Goal: Information Seeking & Learning: Find specific fact

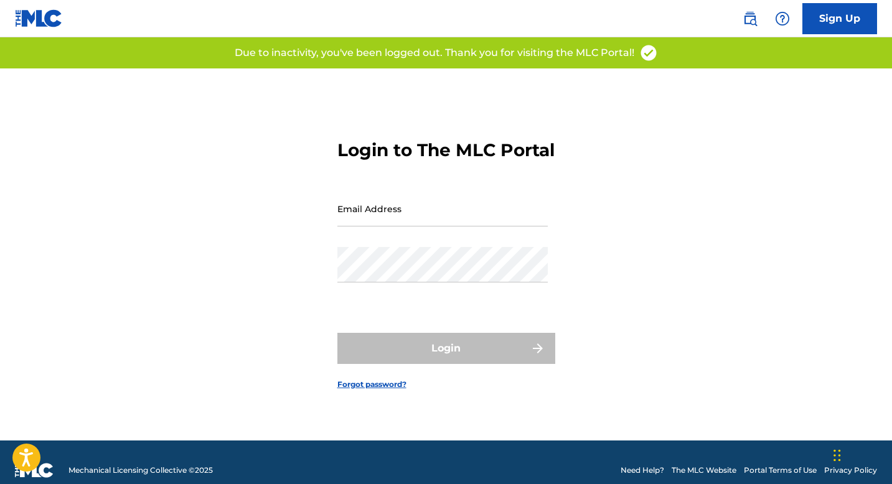
type input "[EMAIL_ADDRESS][DOMAIN_NAME]"
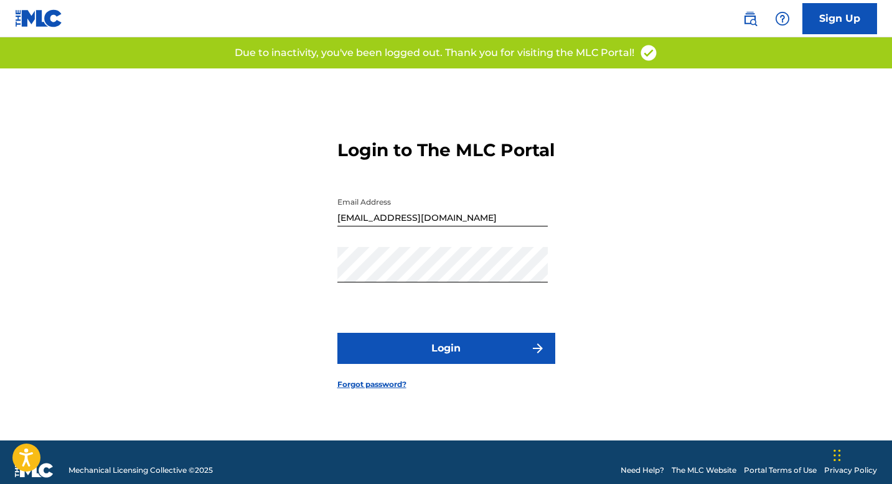
click at [451, 359] on div "Login" at bounding box center [446, 348] width 218 height 31
click at [451, 359] on button "Login" at bounding box center [446, 348] width 218 height 31
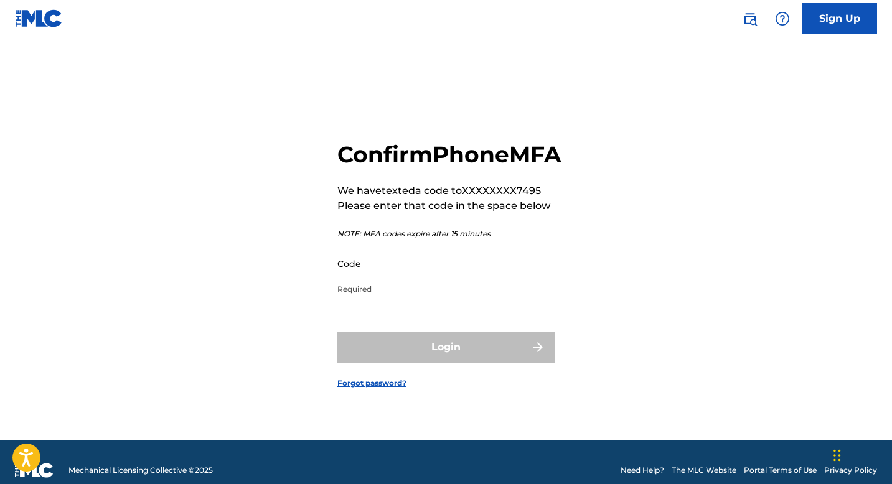
click at [411, 281] on input "Code" at bounding box center [442, 263] width 210 height 35
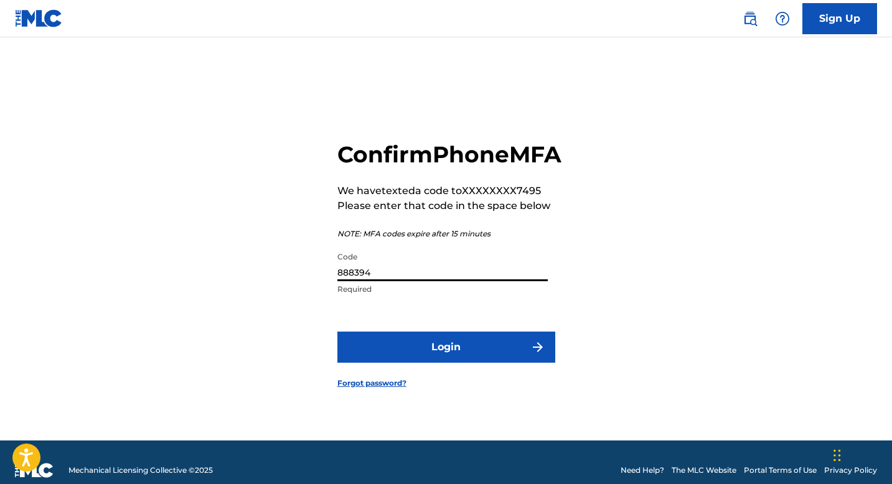
type input "888394"
click at [448, 360] on button "Login" at bounding box center [446, 347] width 218 height 31
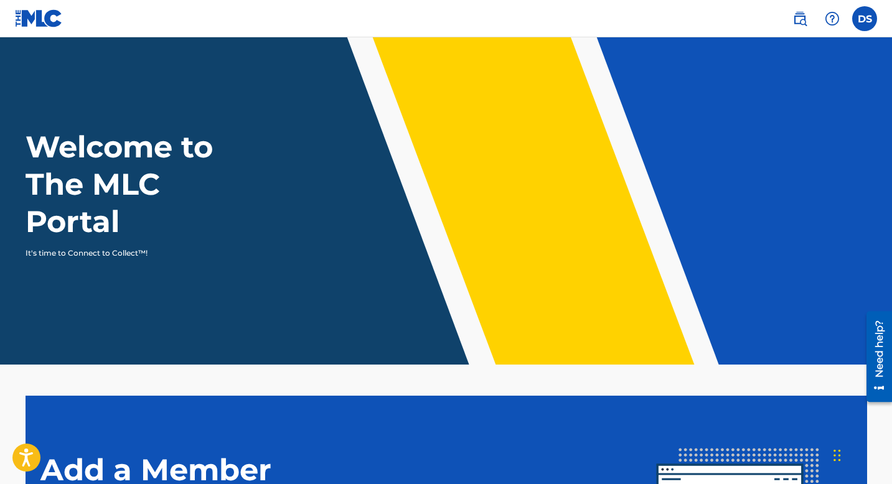
click at [800, 19] on img at bounding box center [799, 18] width 15 height 15
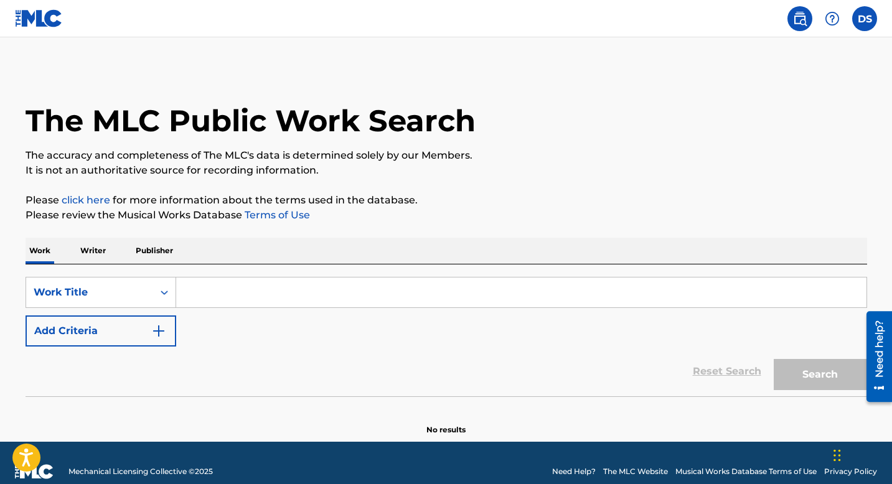
click at [246, 294] on input "Search Form" at bounding box center [521, 293] width 690 height 30
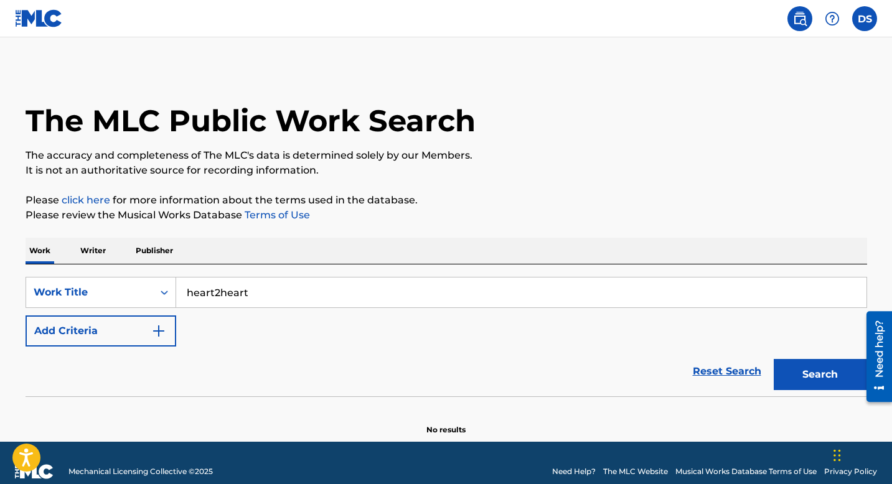
click at [258, 294] on input "heart2heart" at bounding box center [521, 293] width 690 height 30
type input "h"
type input "H"
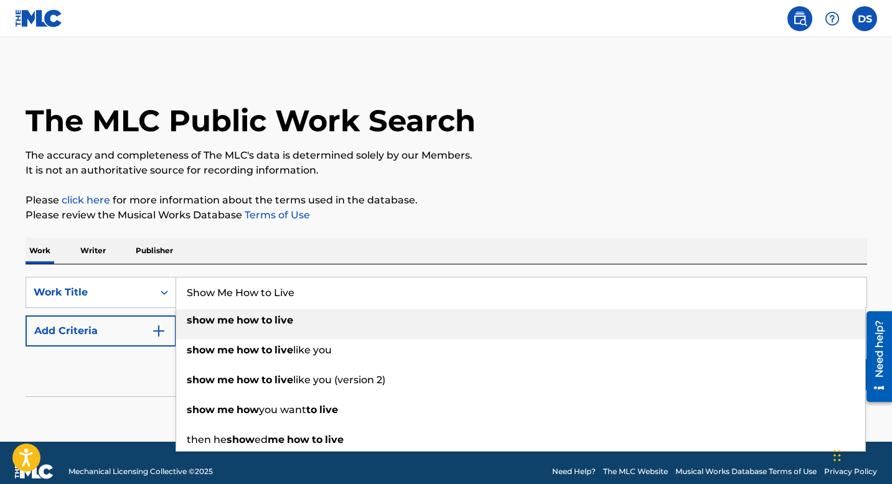
click at [239, 324] on strong "how" at bounding box center [248, 320] width 22 height 12
type input "show me how to live"
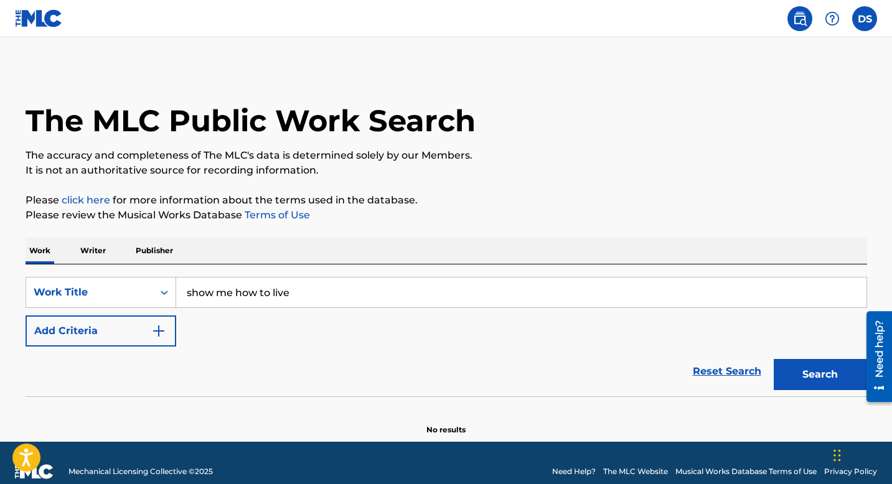
click at [794, 372] on button "Search" at bounding box center [820, 374] width 93 height 31
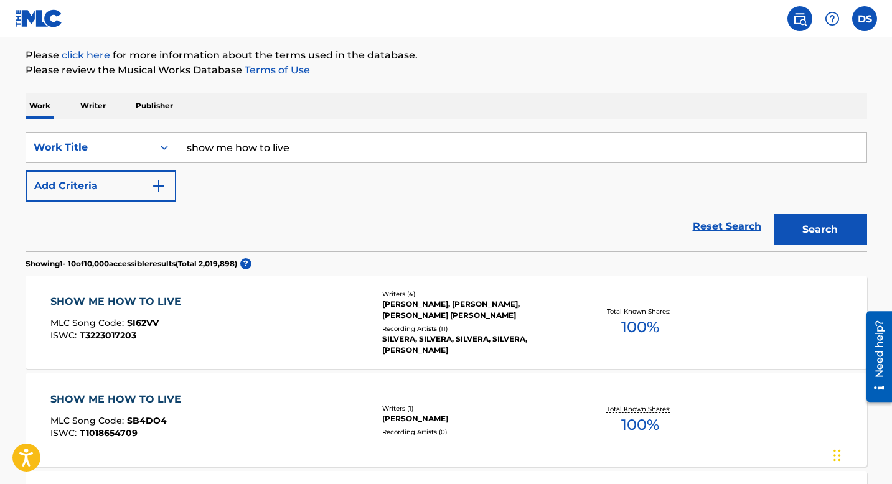
scroll to position [144, 0]
click at [166, 151] on icon "Search Form" at bounding box center [164, 148] width 12 height 12
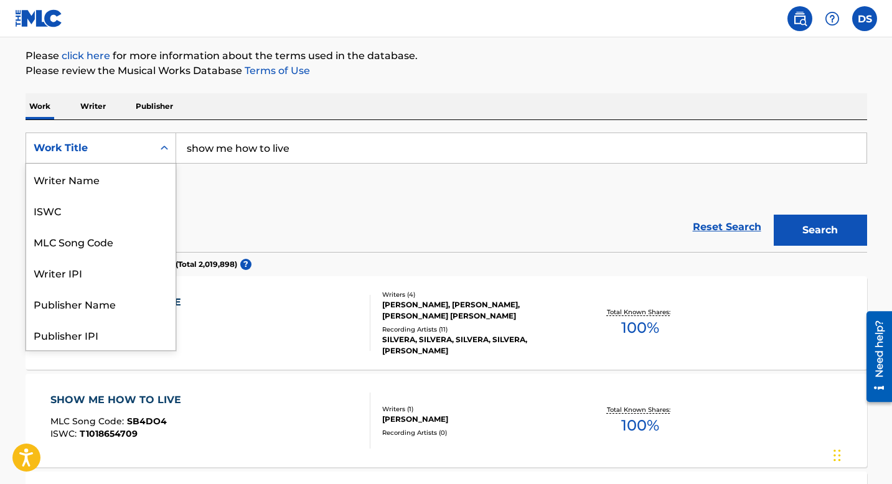
scroll to position [62, 0]
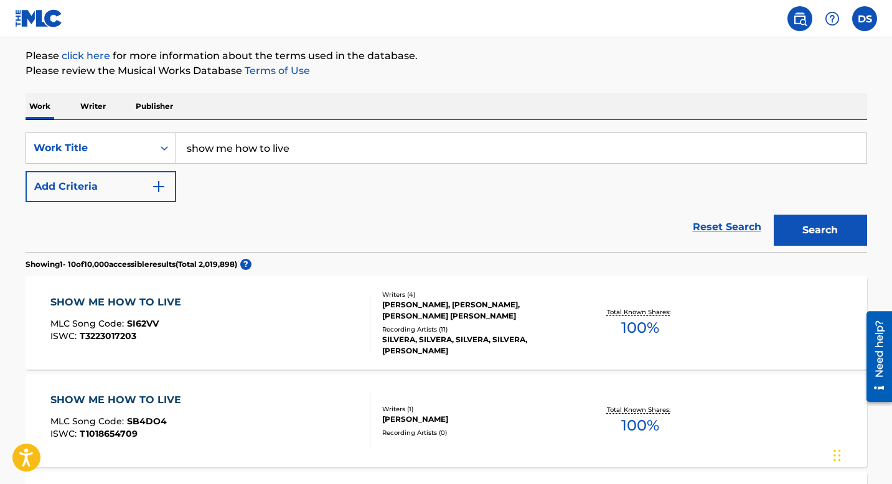
click at [352, 200] on div "SearchWithCriteriabeb06230-e88c-4caa-ae65-3d7e96a9d3f1 Work Title show me how t…" at bounding box center [447, 168] width 842 height 70
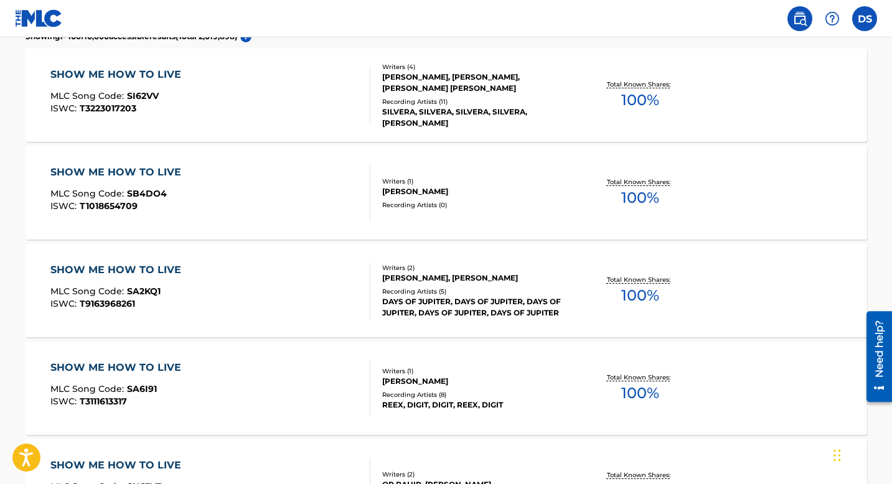
scroll to position [0, 0]
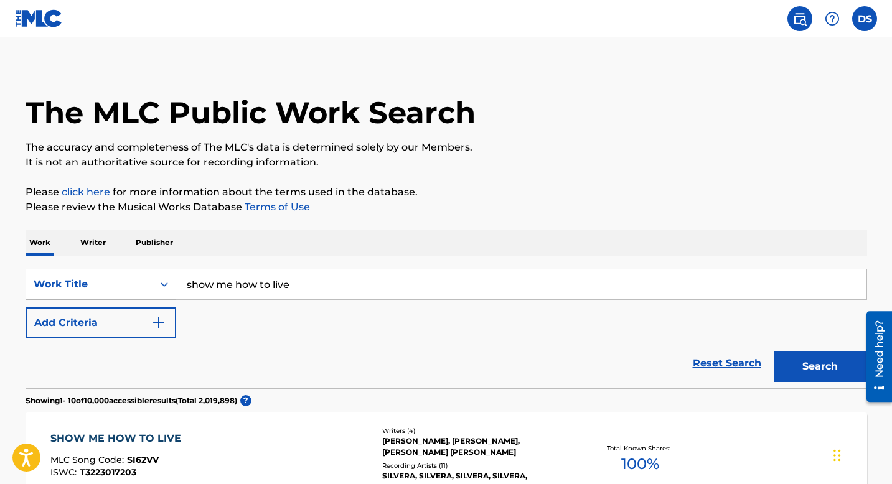
click at [163, 293] on div "Search Form" at bounding box center [164, 284] width 22 height 22
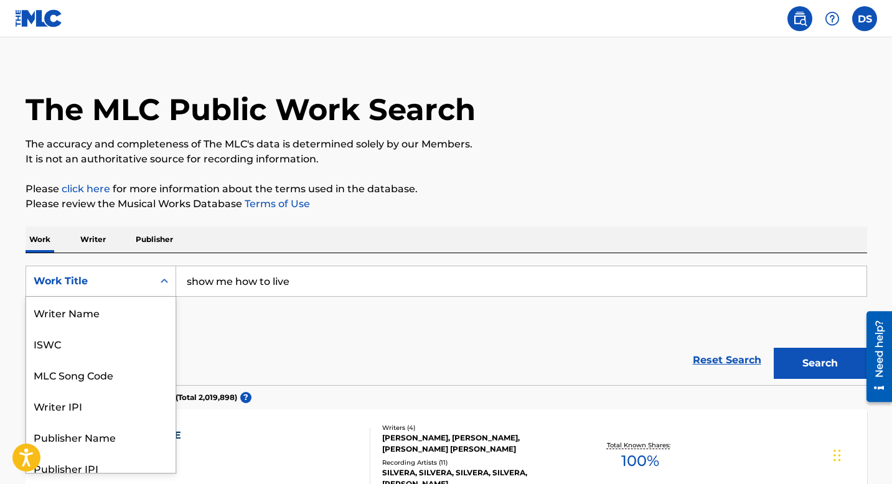
scroll to position [62, 0]
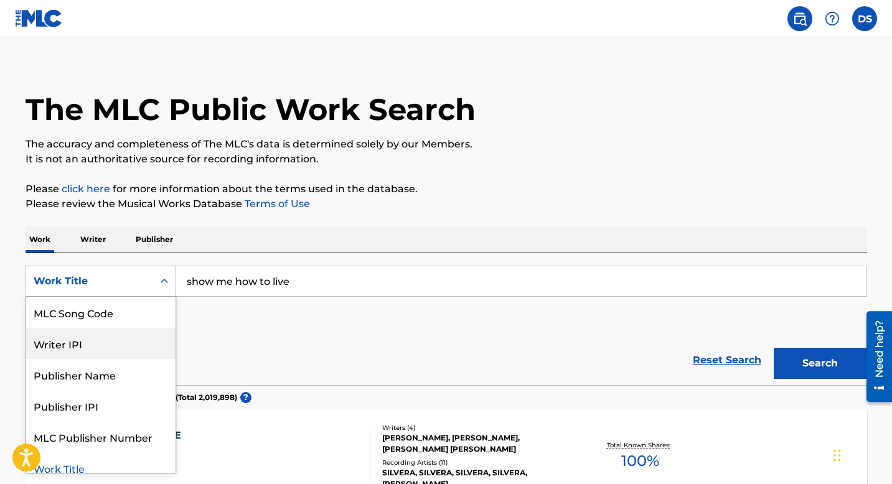
click at [129, 342] on div "Writer IPI" at bounding box center [100, 343] width 149 height 31
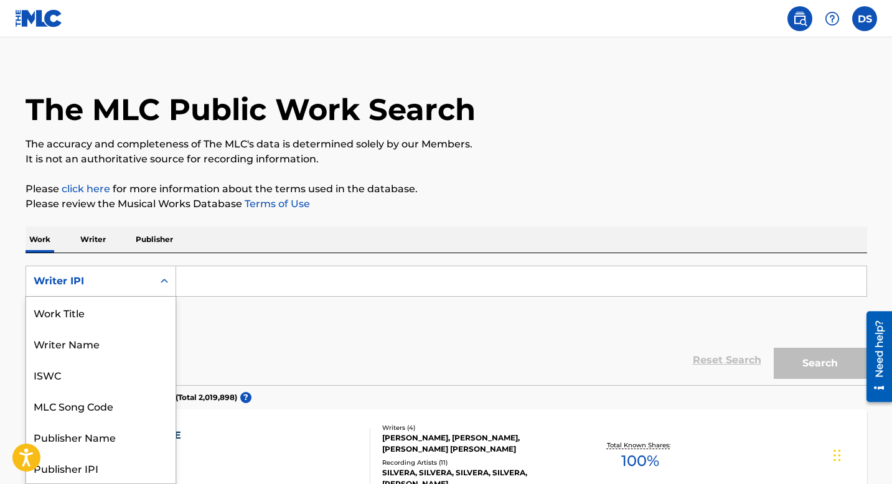
click at [166, 281] on icon "Search Form" at bounding box center [164, 281] width 7 height 4
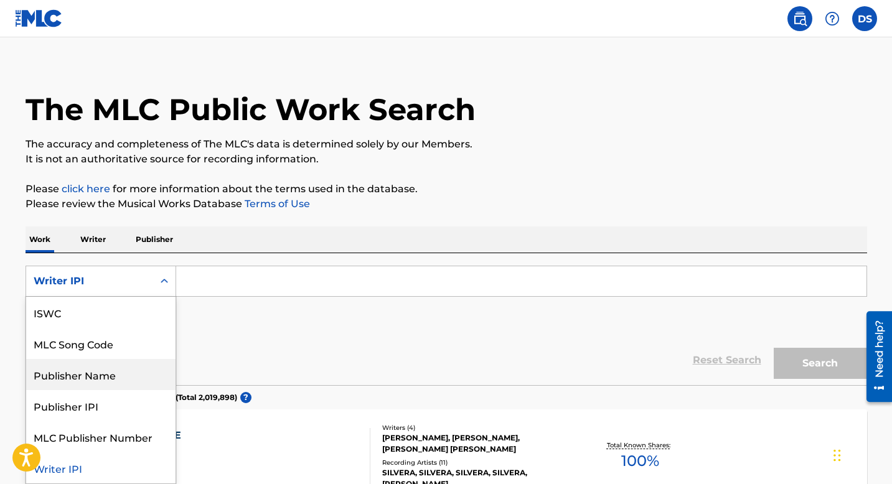
click at [132, 373] on div "Publisher Name" at bounding box center [100, 374] width 149 height 31
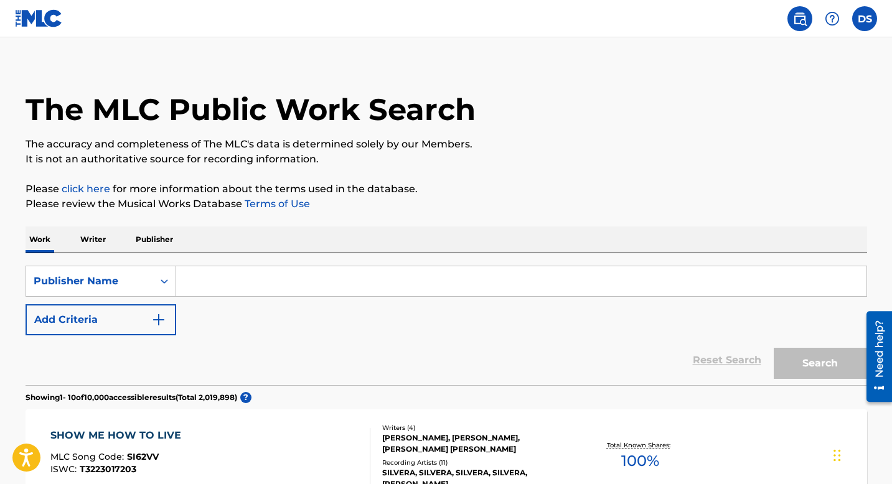
click at [225, 289] on input "Search Form" at bounding box center [521, 281] width 690 height 30
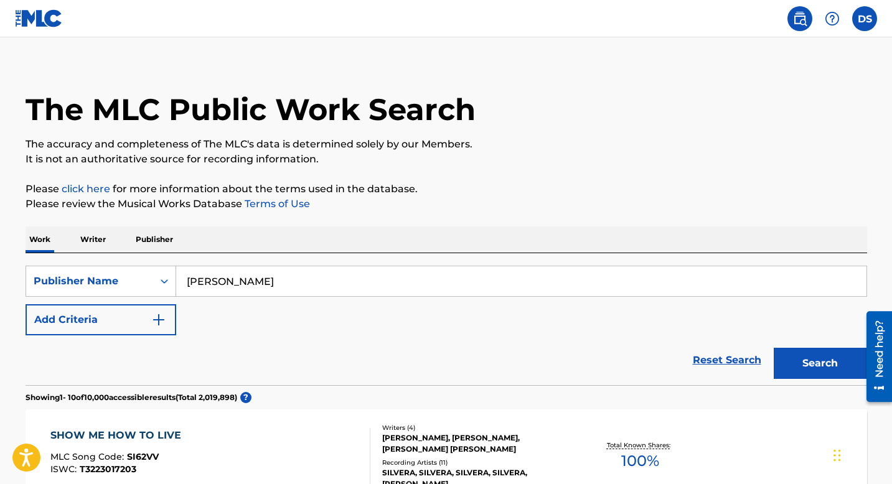
type input "[PERSON_NAME]"
click at [825, 368] on button "Search" at bounding box center [820, 363] width 93 height 31
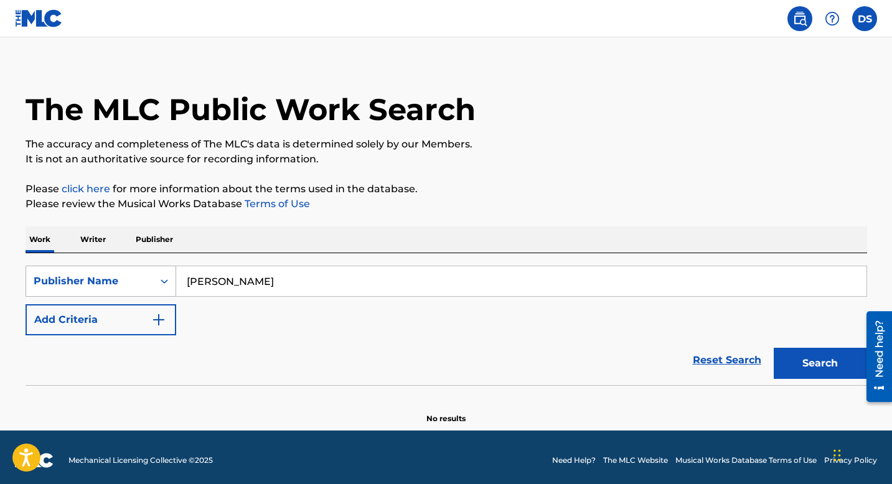
click at [161, 281] on icon "Search Form" at bounding box center [164, 281] width 12 height 12
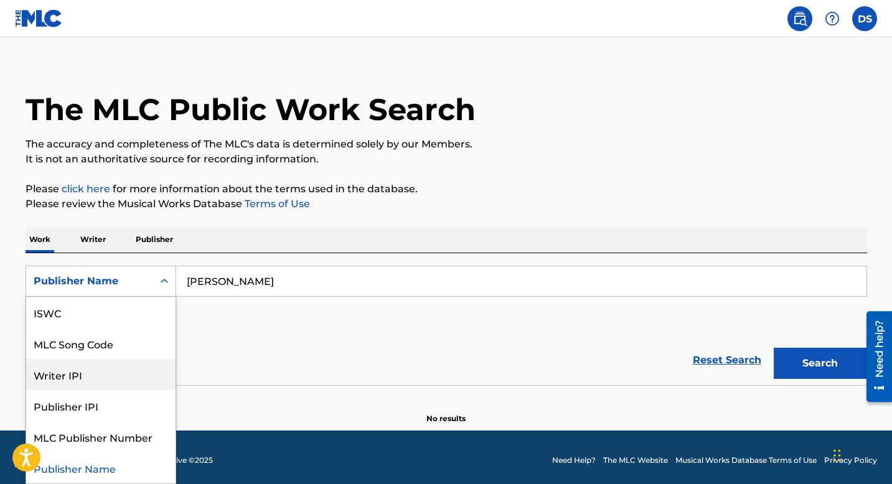
click at [109, 367] on div "Writer IPI" at bounding box center [100, 374] width 149 height 31
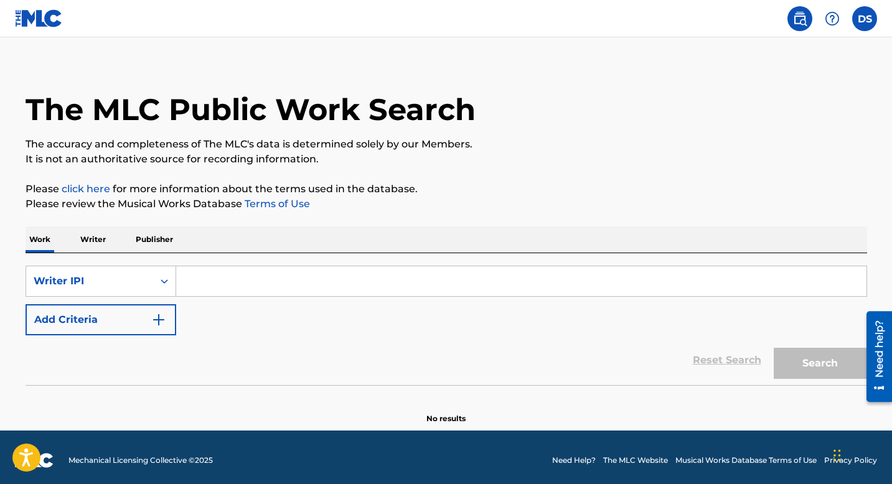
click at [329, 286] on input "Search Form" at bounding box center [521, 281] width 690 height 30
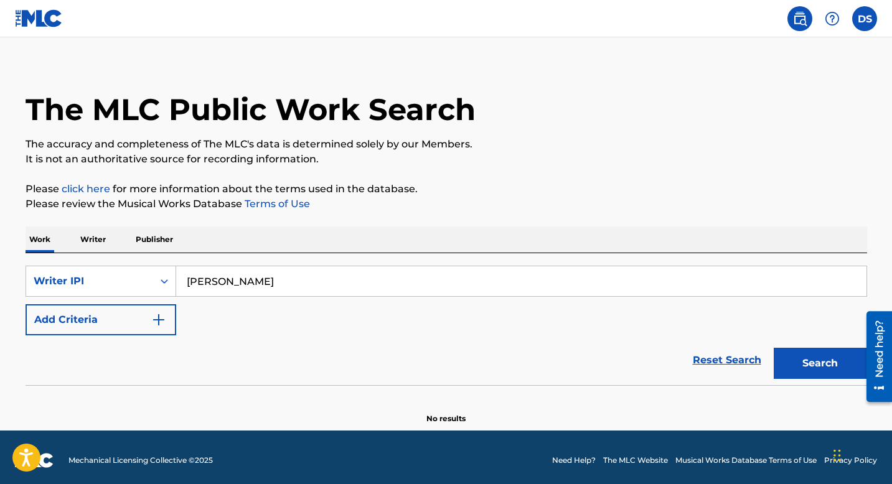
type input "[PERSON_NAME]"
click at [811, 357] on button "Search" at bounding box center [820, 363] width 93 height 31
click at [100, 241] on p "Writer" at bounding box center [93, 240] width 33 height 26
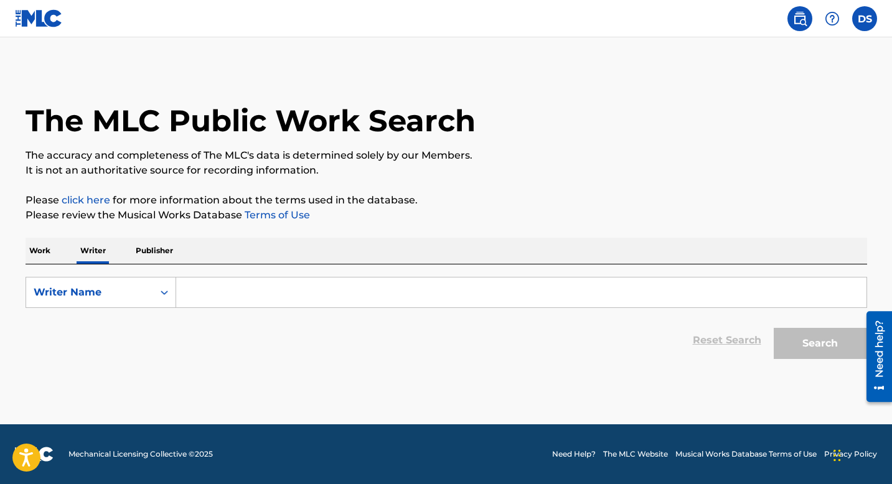
click at [260, 297] on input "Search Form" at bounding box center [521, 293] width 690 height 30
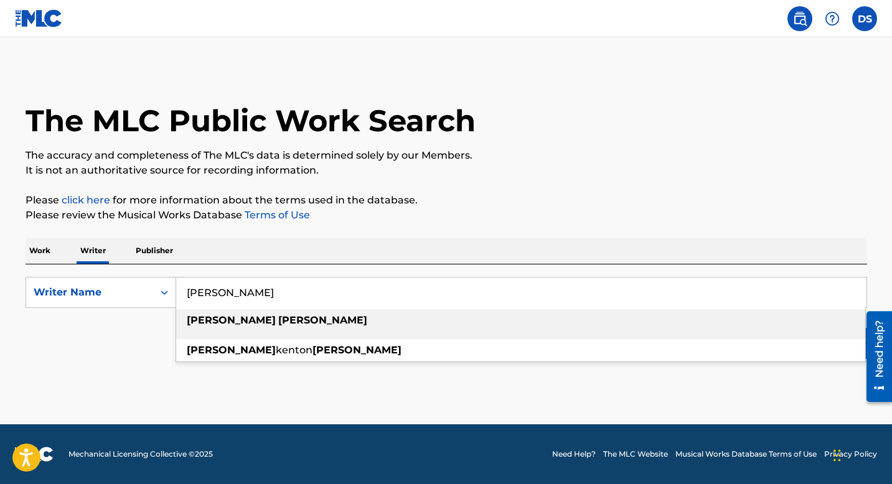
click at [326, 329] on div "[PERSON_NAME]" at bounding box center [520, 320] width 689 height 22
type input "[PERSON_NAME]"
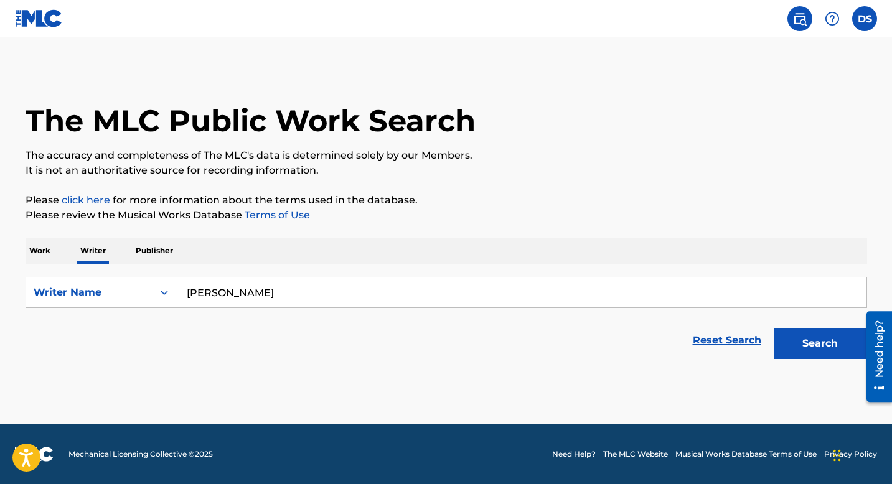
click at [817, 342] on button "Search" at bounding box center [820, 343] width 93 height 31
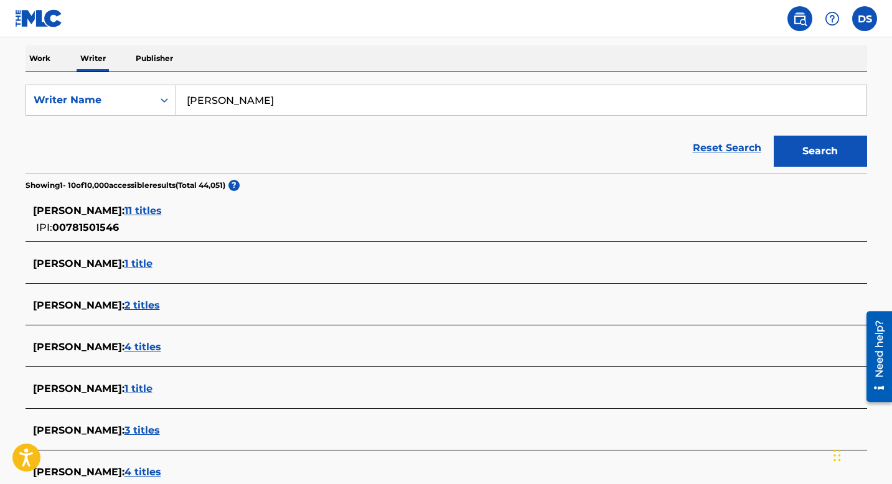
scroll to position [194, 0]
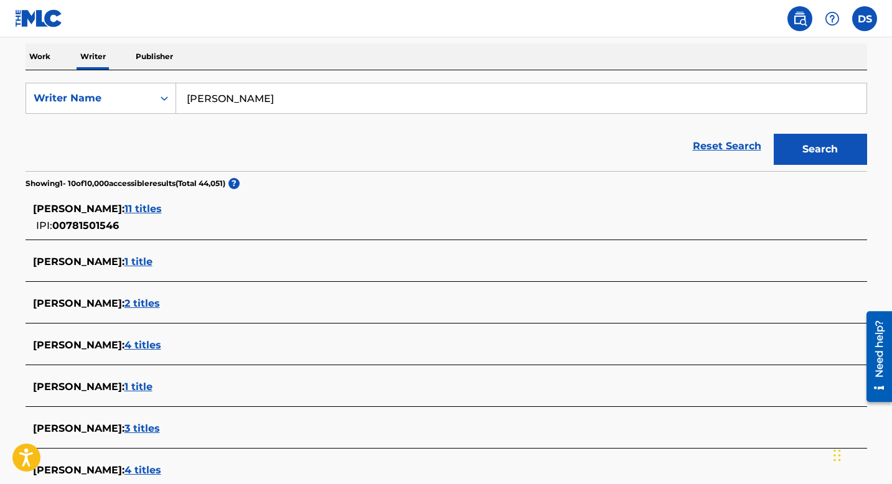
click at [162, 207] on span "11 titles" at bounding box center [142, 209] width 37 height 12
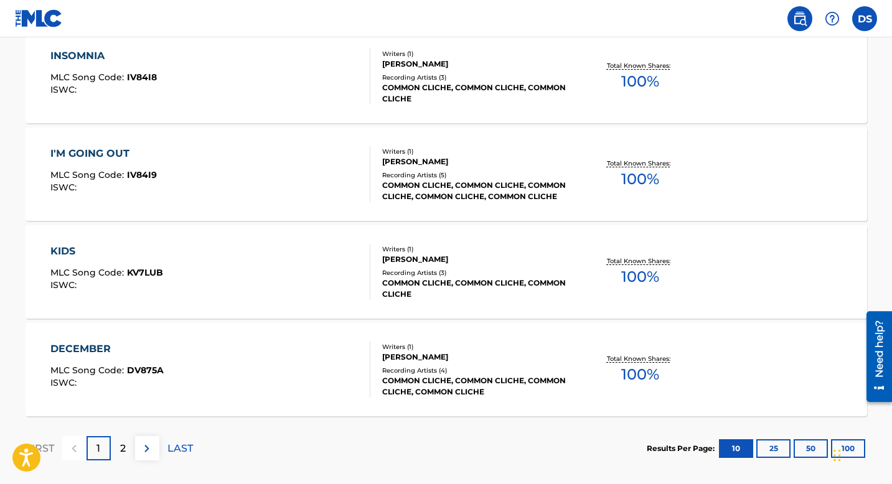
scroll to position [1039, 0]
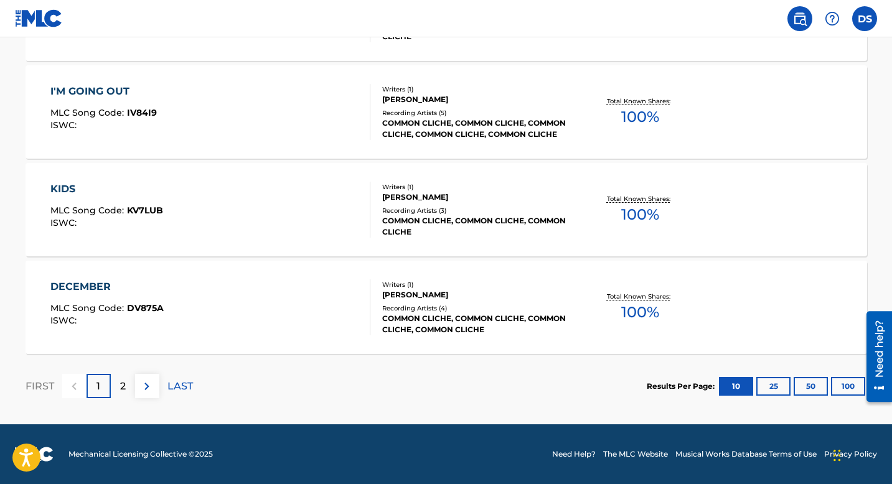
click at [147, 390] on img at bounding box center [146, 386] width 15 height 15
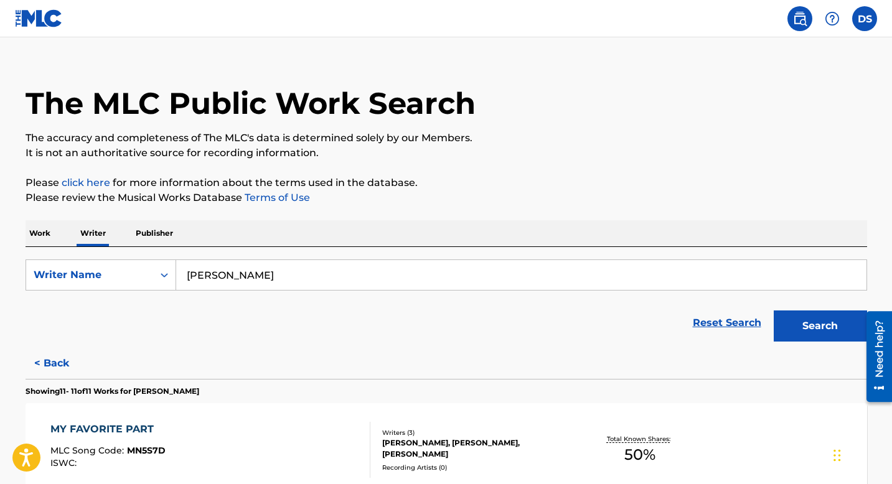
scroll to position [160, 0]
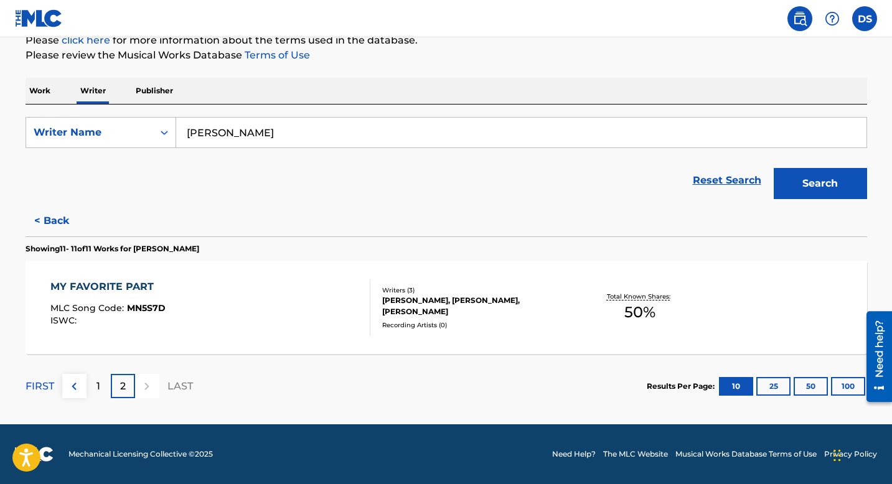
click at [74, 383] on img at bounding box center [74, 386] width 15 height 15
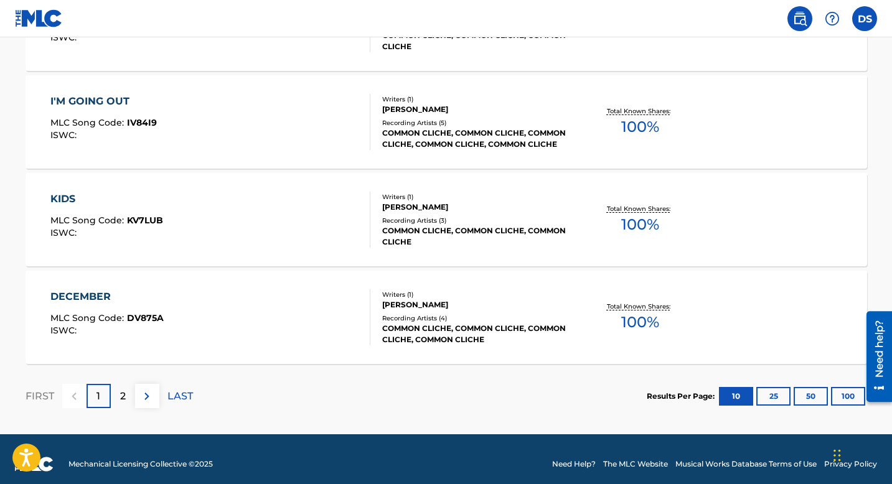
scroll to position [1039, 0]
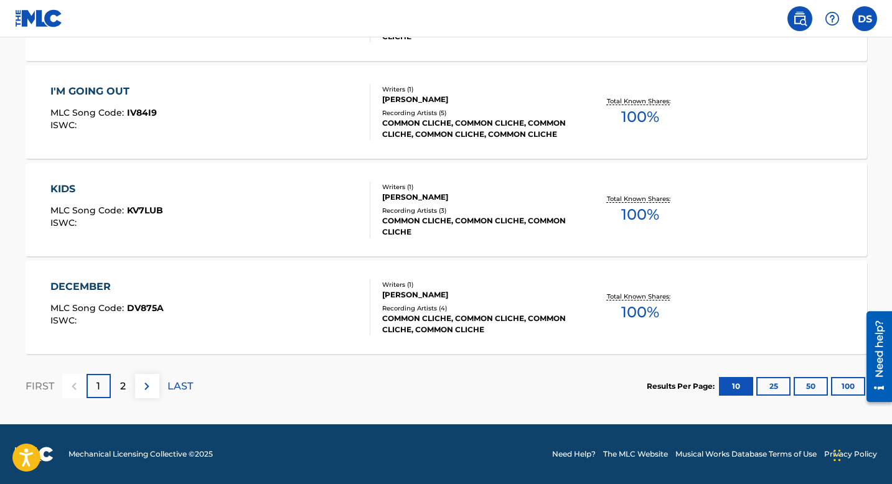
click at [777, 385] on button "25" at bounding box center [773, 386] width 34 height 19
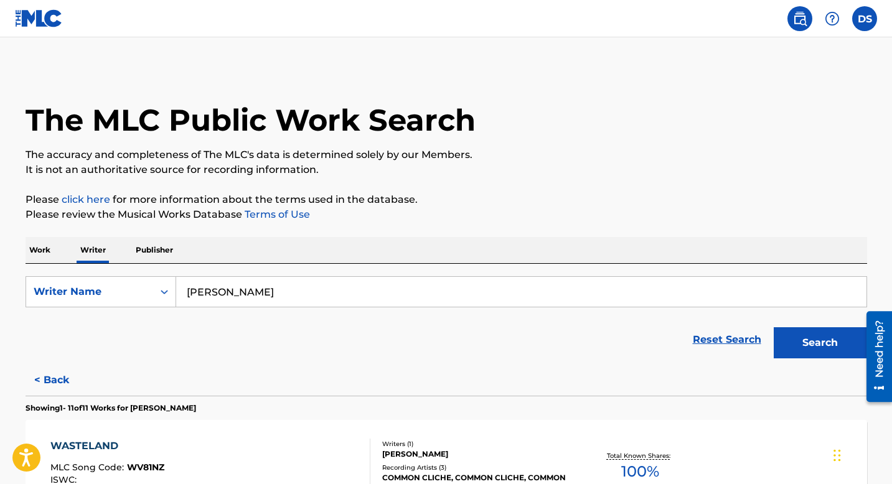
scroll to position [0, 0]
click at [786, 350] on button "Search" at bounding box center [820, 343] width 93 height 31
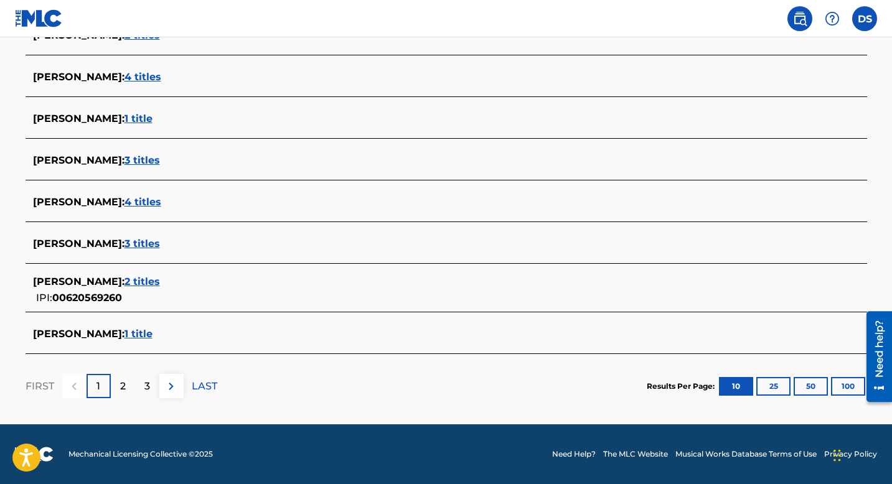
scroll to position [462, 0]
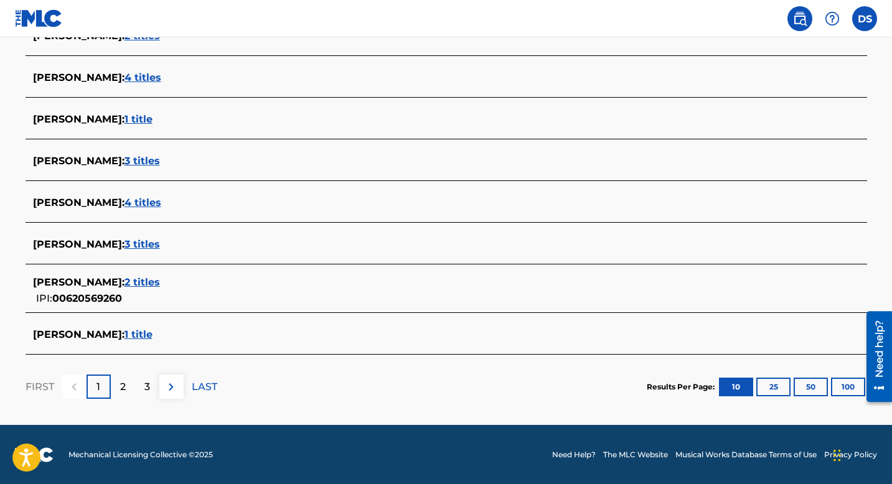
click at [124, 244] on span "3 titles" at bounding box center [141, 244] width 35 height 12
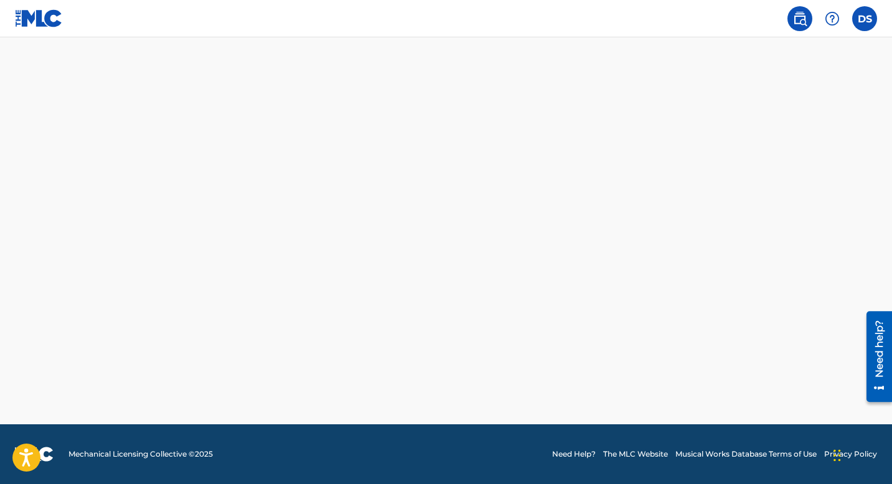
scroll to position [350, 0]
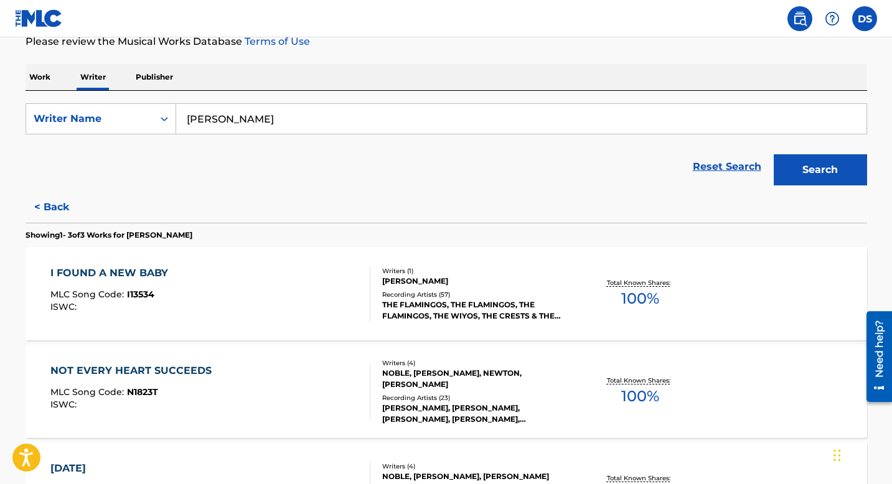
scroll to position [172, 0]
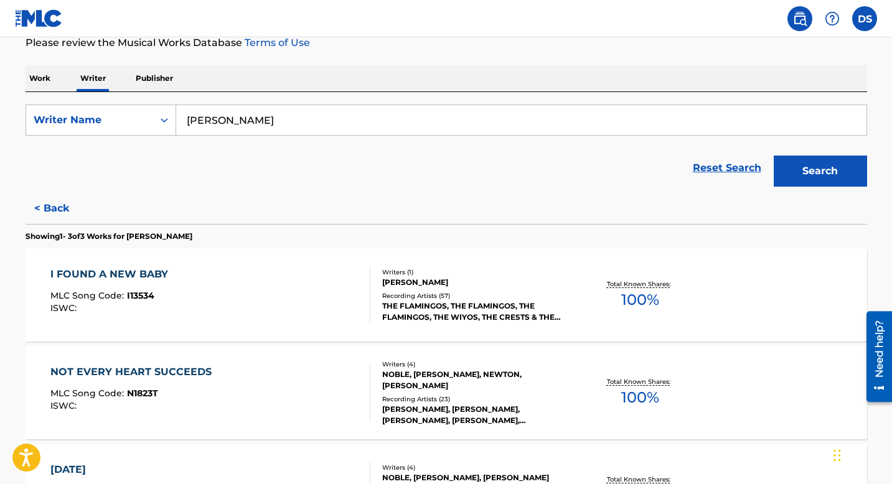
click at [57, 209] on button "< Back" at bounding box center [63, 208] width 75 height 31
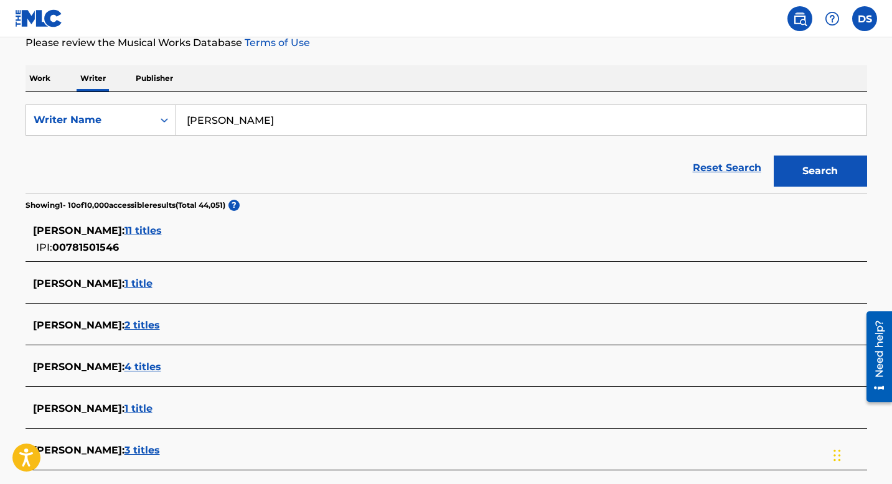
click at [124, 283] on span "1 title" at bounding box center [138, 284] width 28 height 12
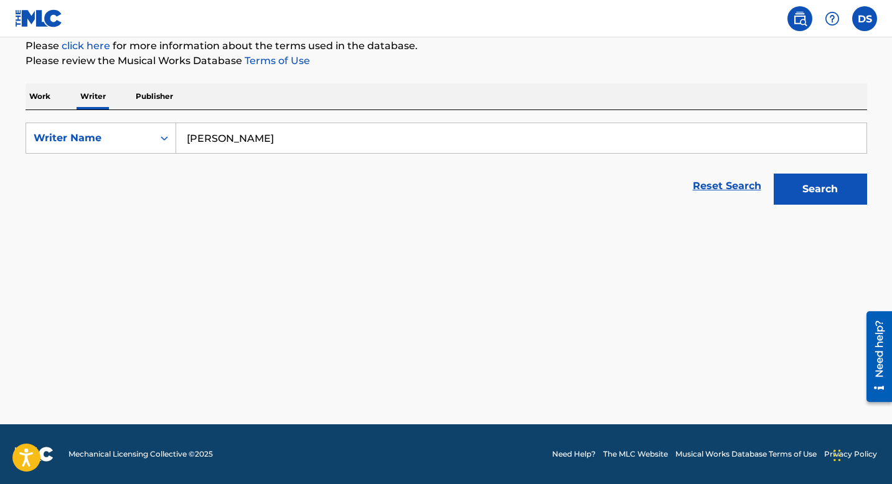
scroll to position [154, 0]
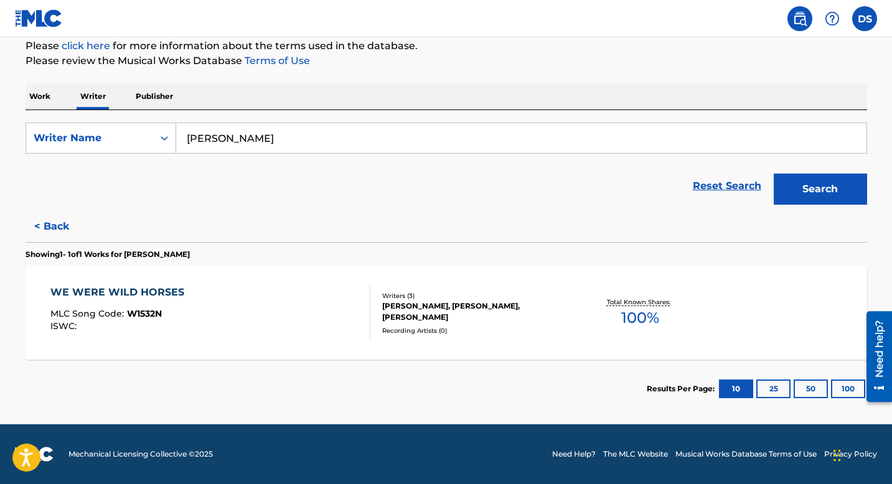
click at [52, 220] on button "< Back" at bounding box center [63, 226] width 75 height 31
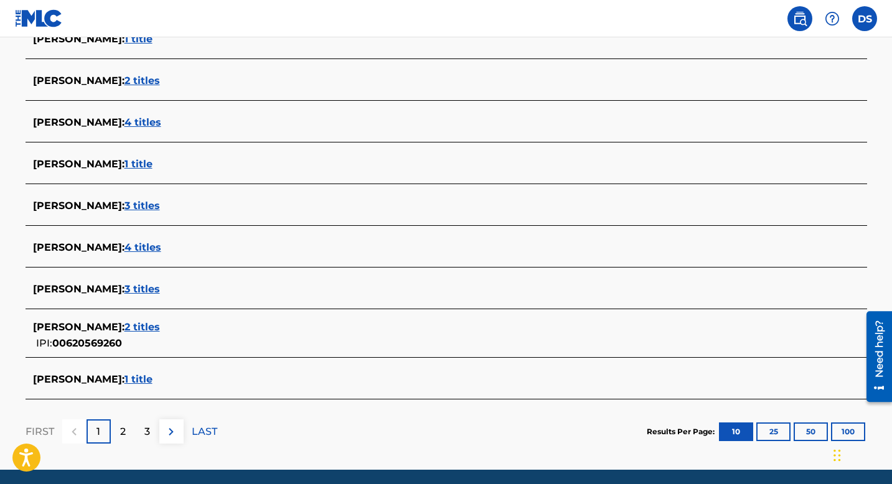
scroll to position [418, 0]
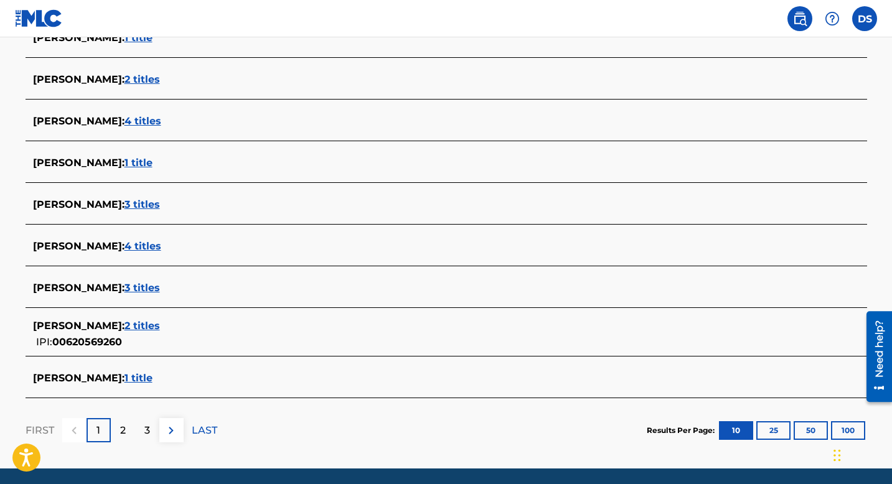
click at [782, 434] on button "25" at bounding box center [773, 430] width 34 height 19
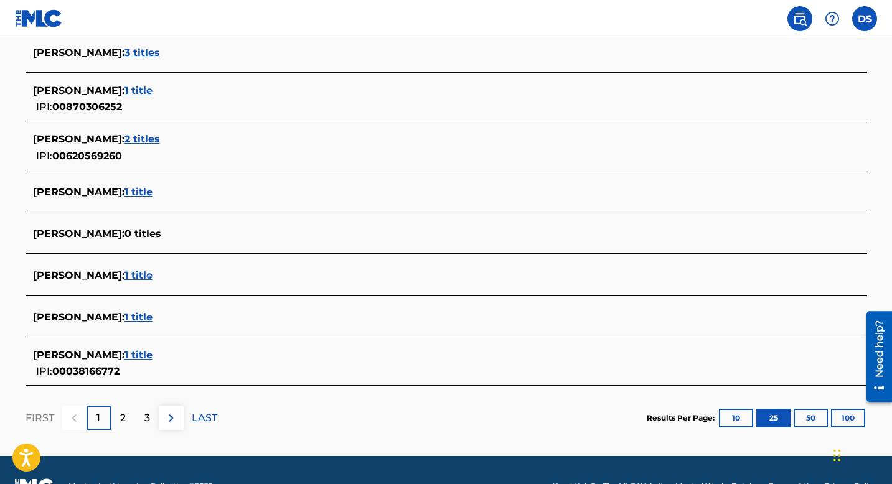
scroll to position [1087, 0]
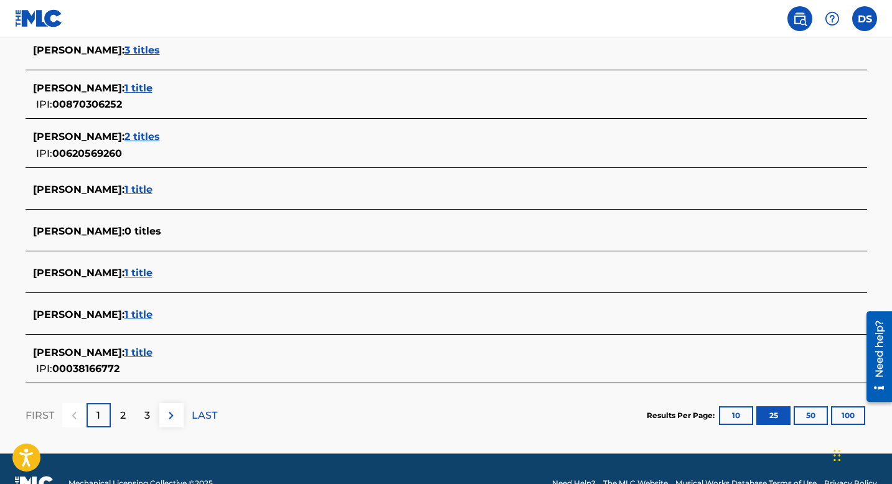
click at [139, 273] on span "1 title" at bounding box center [138, 273] width 28 height 12
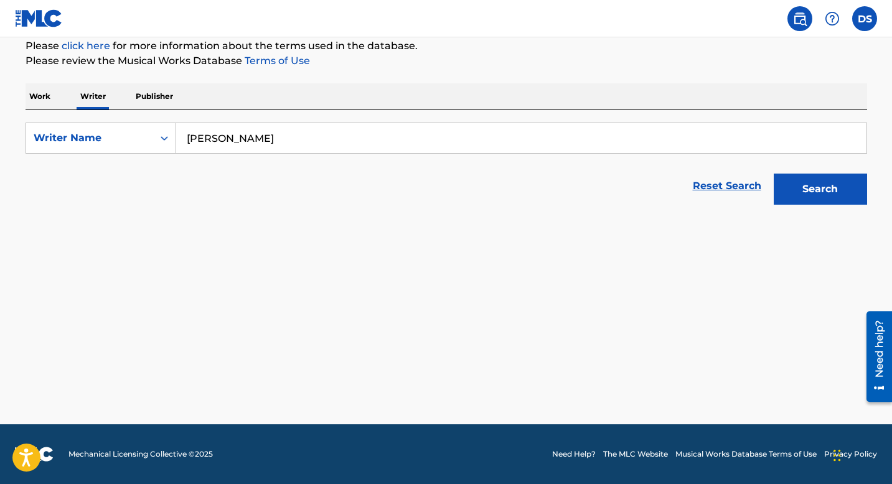
scroll to position [154, 0]
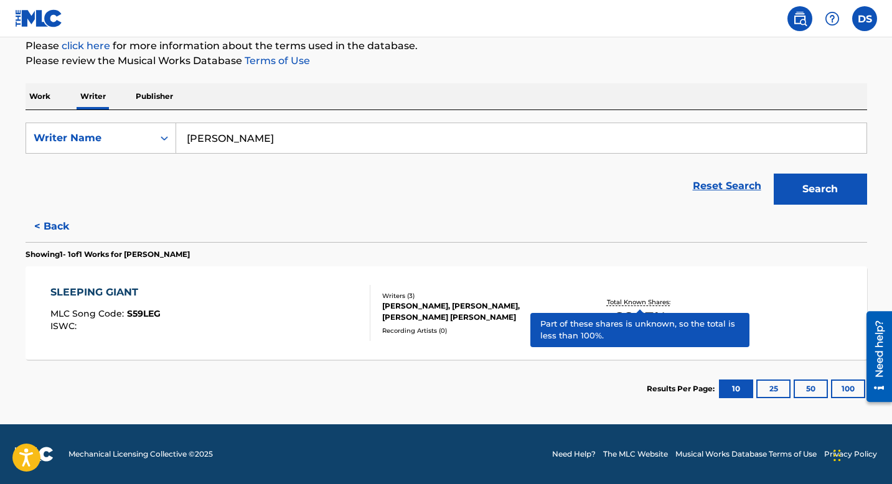
click at [642, 298] on p "Total Known Shares:" at bounding box center [640, 302] width 67 height 9
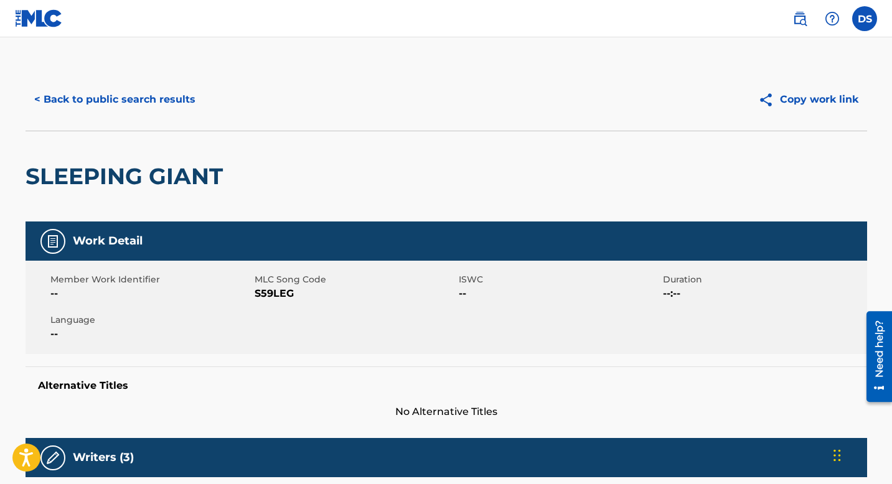
click at [68, 105] on button "< Back to public search results" at bounding box center [115, 99] width 179 height 31
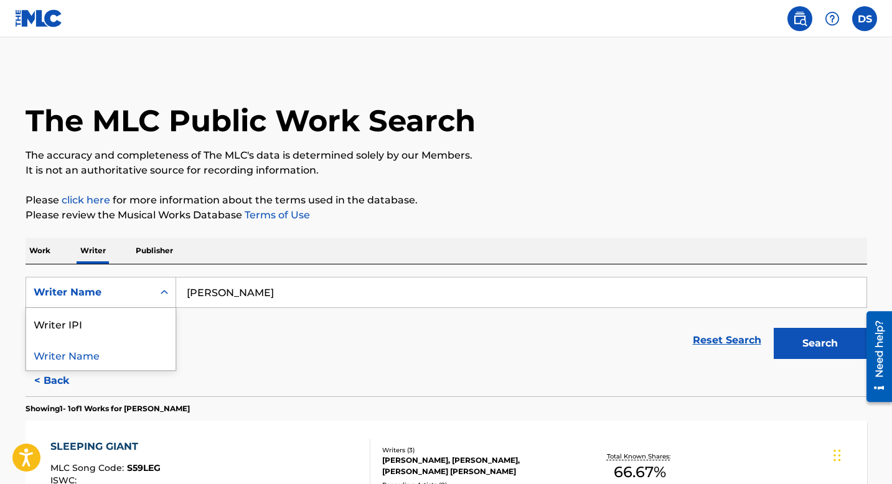
click at [152, 294] on div "Writer Name" at bounding box center [89, 293] width 127 height 24
click at [115, 357] on div "Writer Name" at bounding box center [100, 354] width 149 height 31
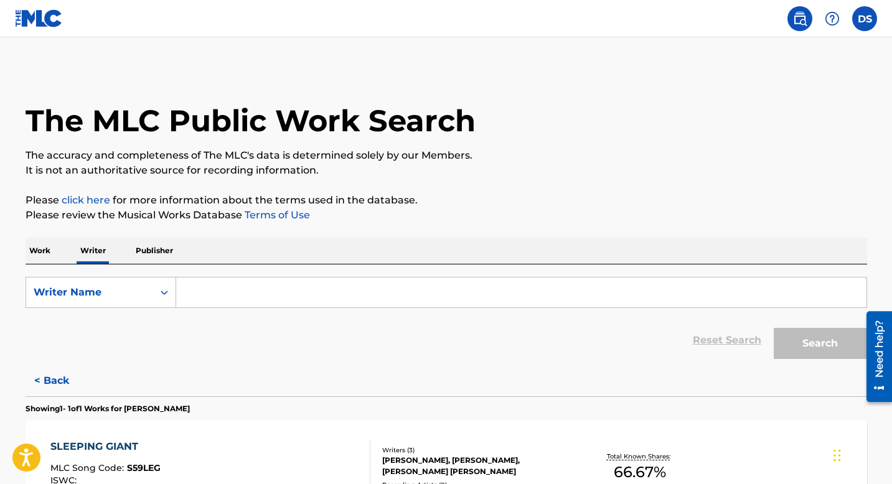
click at [243, 298] on input "Search Form" at bounding box center [521, 293] width 690 height 30
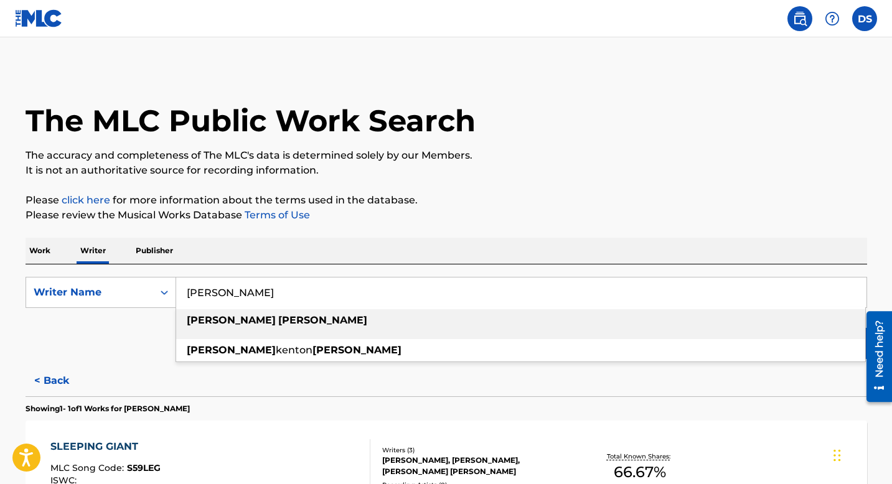
type input "[PERSON_NAME]"
click at [278, 323] on strong "[PERSON_NAME]" at bounding box center [322, 320] width 89 height 12
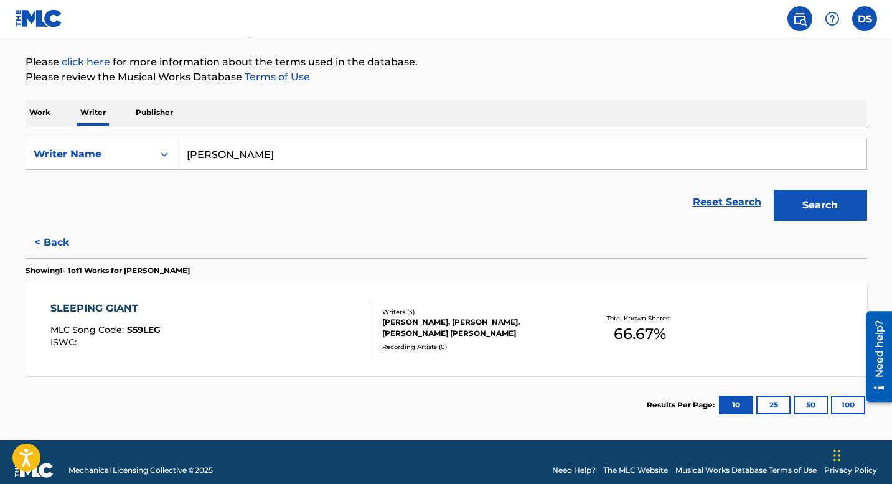
scroll to position [135, 0]
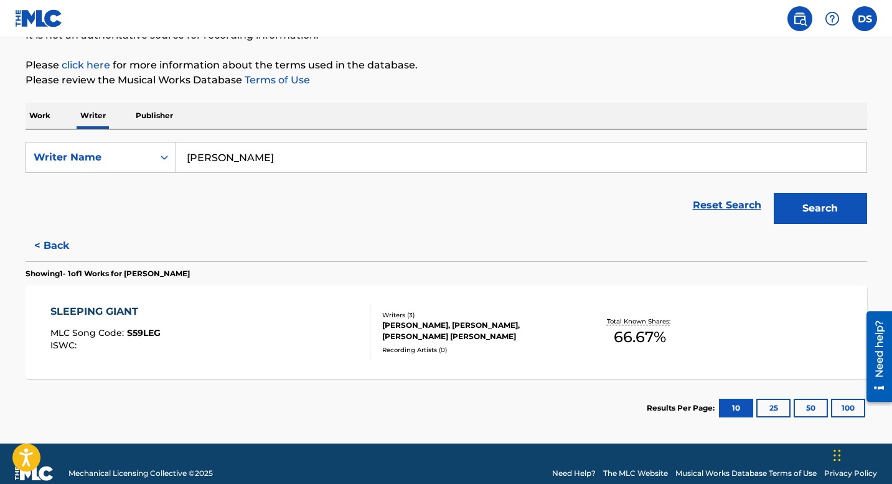
click at [808, 204] on button "Search" at bounding box center [820, 208] width 93 height 31
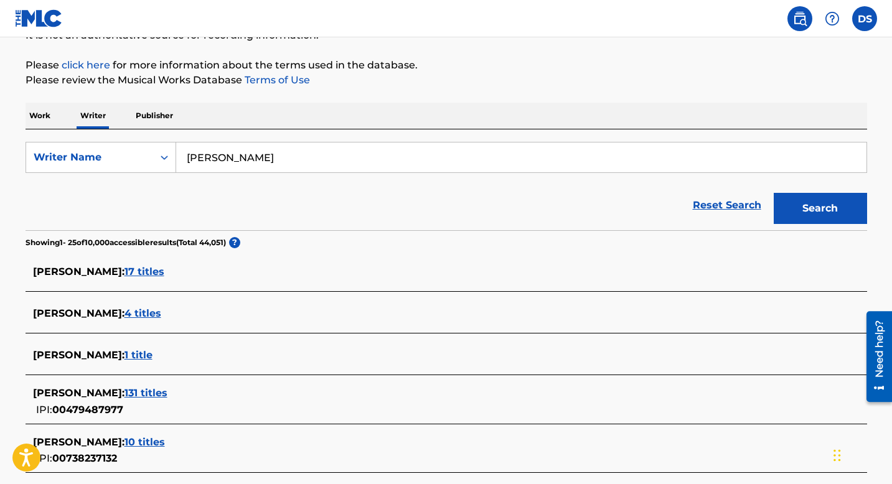
click at [42, 118] on p "Work" at bounding box center [40, 116] width 29 height 26
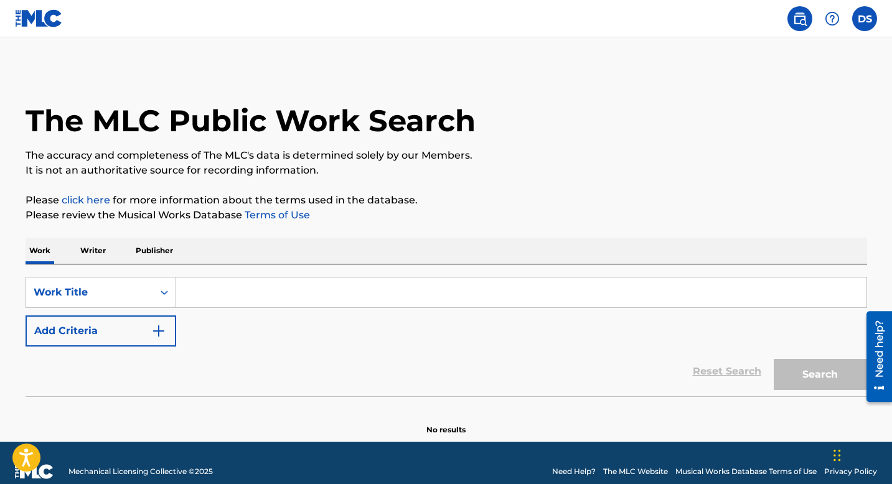
click at [296, 298] on input "Search Form" at bounding box center [521, 293] width 690 height 30
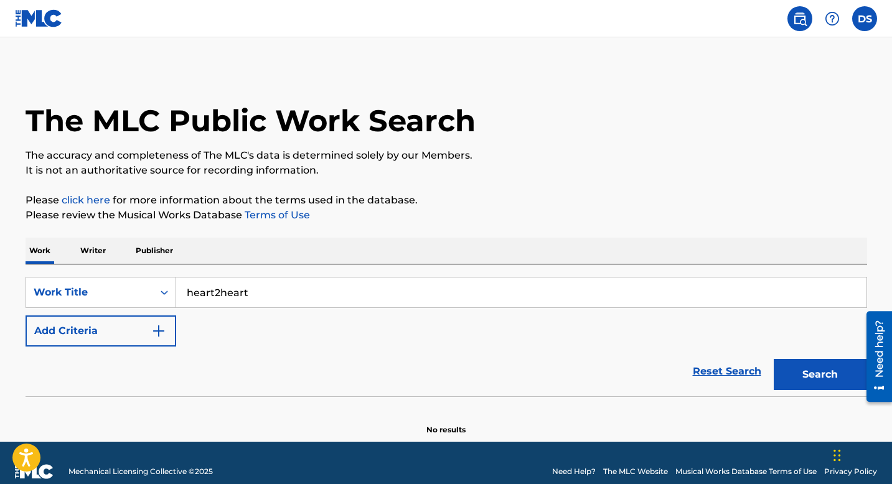
type input "heart2heart"
click at [803, 373] on button "Search" at bounding box center [820, 374] width 93 height 31
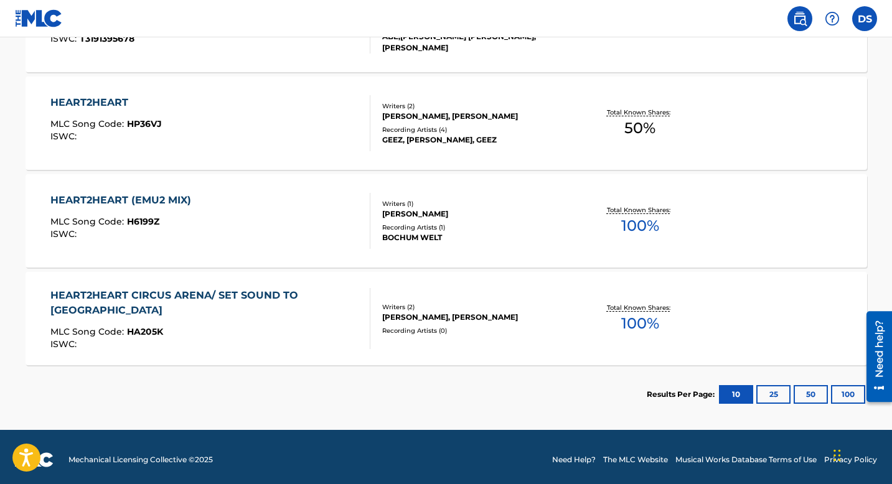
scroll to position [838, 0]
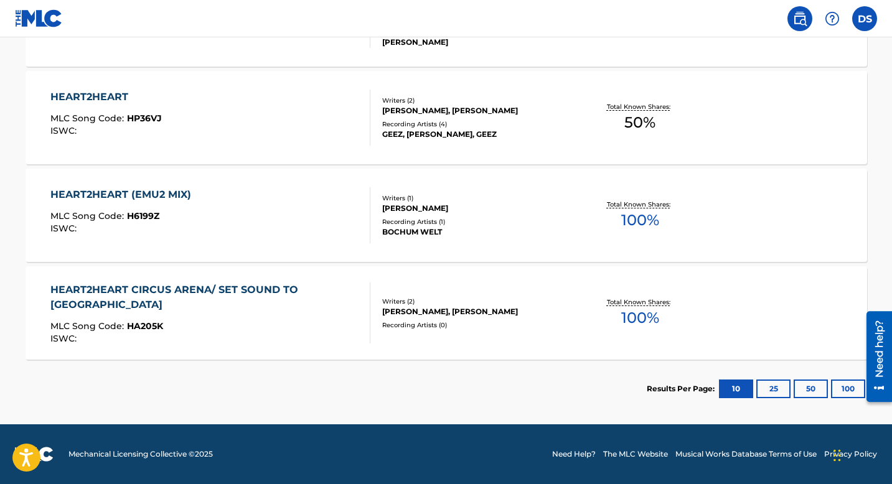
click at [848, 388] on button "100" at bounding box center [848, 389] width 34 height 19
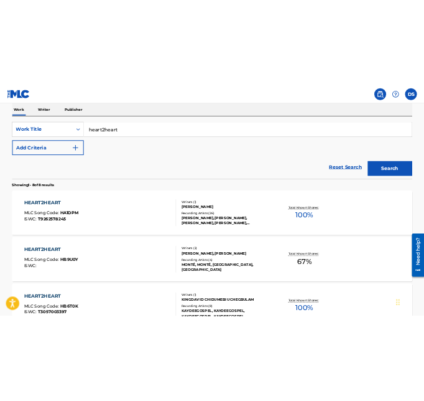
scroll to position [199, 0]
